Goal: Navigation & Orientation: Find specific page/section

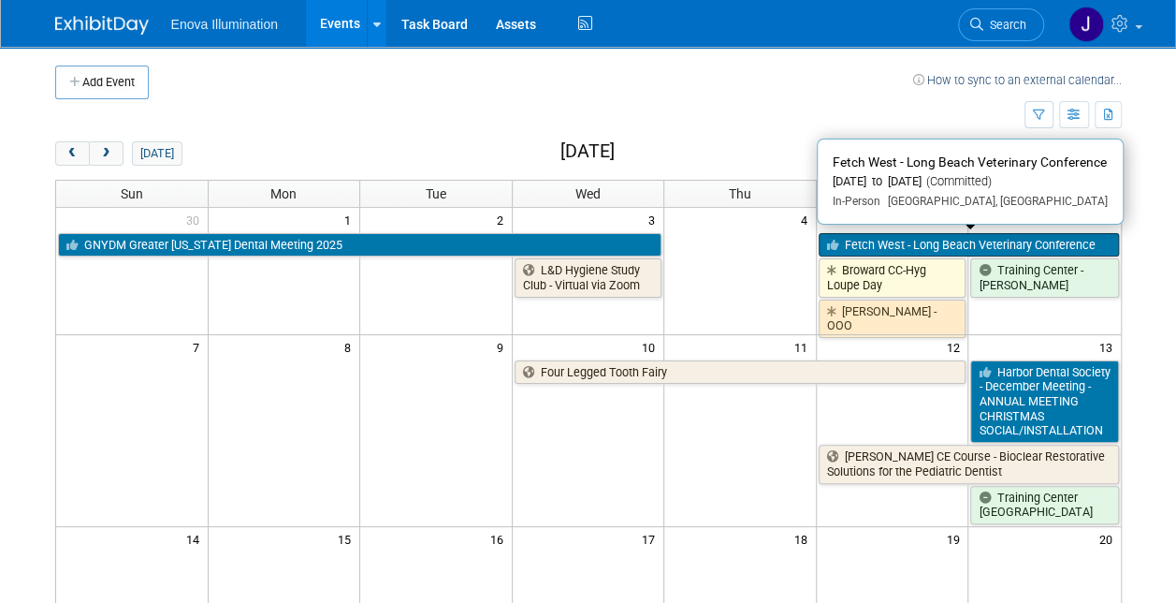
click at [908, 243] on link "Fetch West - Long Beach Veterinary Conference" at bounding box center [969, 245] width 300 height 24
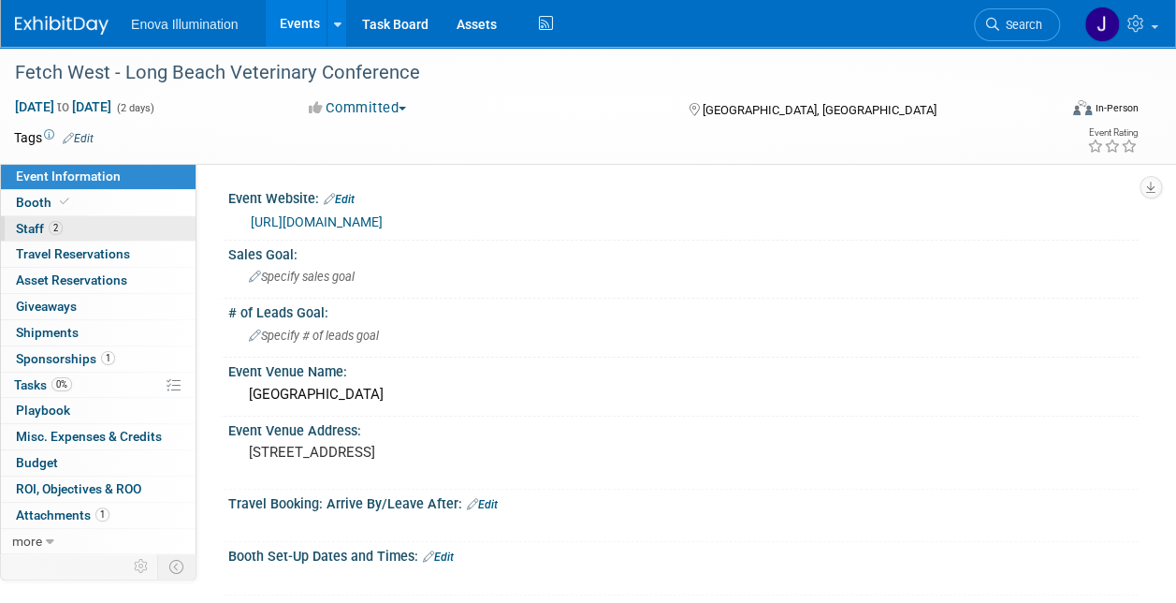
click at [33, 224] on span "Staff 2" at bounding box center [39, 228] width 47 height 15
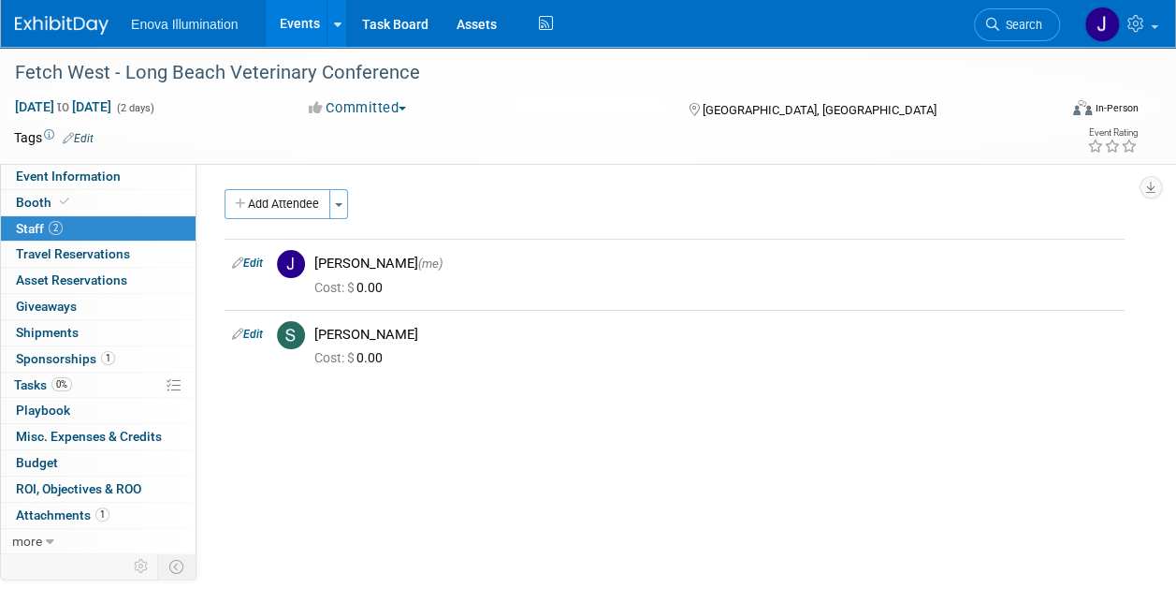
click at [305, 26] on link "Events" at bounding box center [300, 23] width 68 height 47
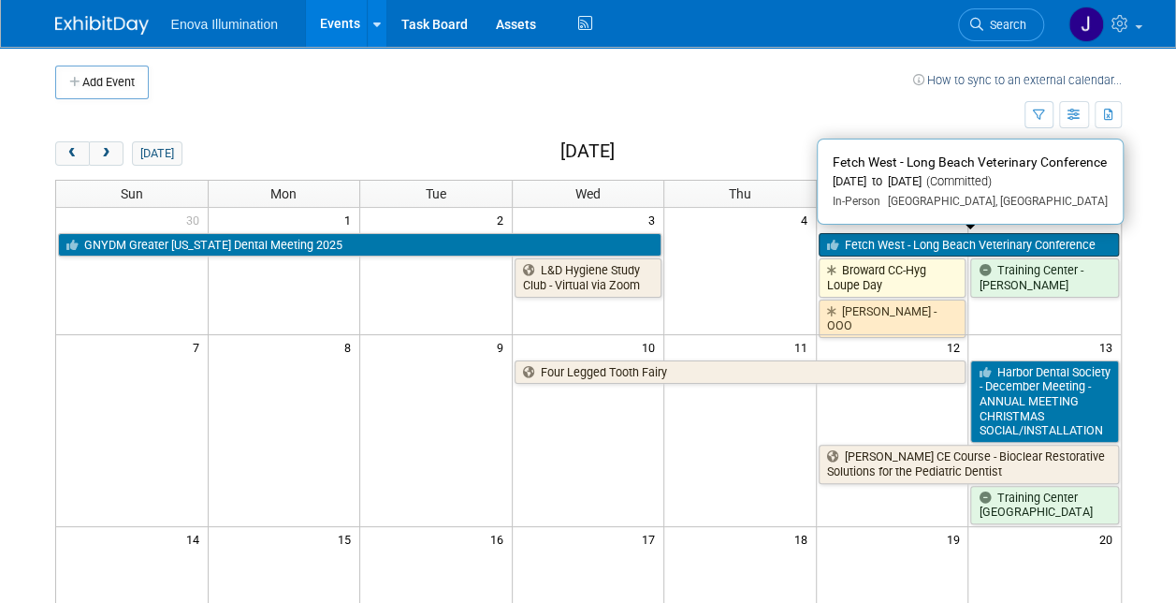
click at [935, 243] on link "Fetch West - Long Beach Veterinary Conference" at bounding box center [969, 245] width 300 height 24
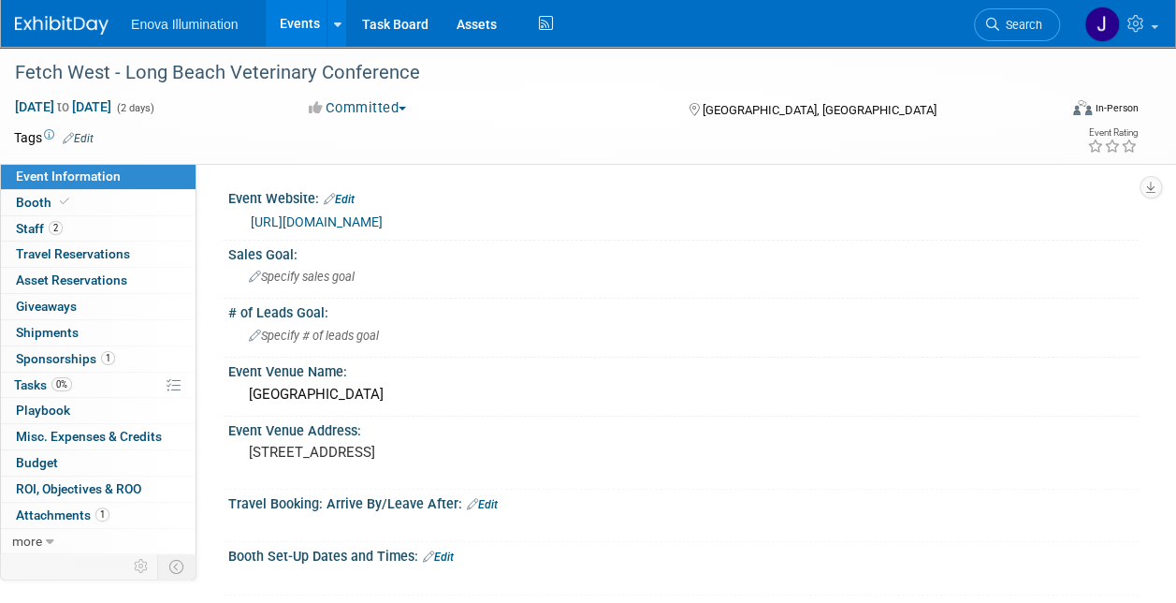
click at [301, 19] on link "Events" at bounding box center [300, 23] width 68 height 47
